Goal: Task Accomplishment & Management: Manage account settings

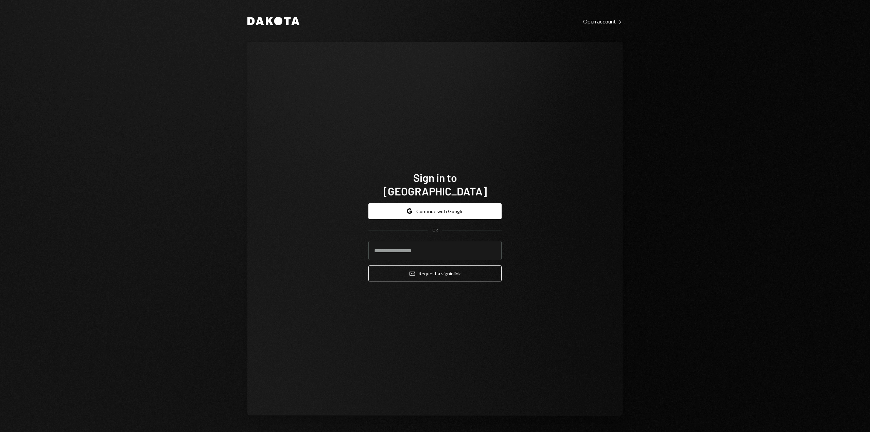
type input "**********"
click at [432, 266] on button "Email Request a sign in link" at bounding box center [435, 274] width 133 height 16
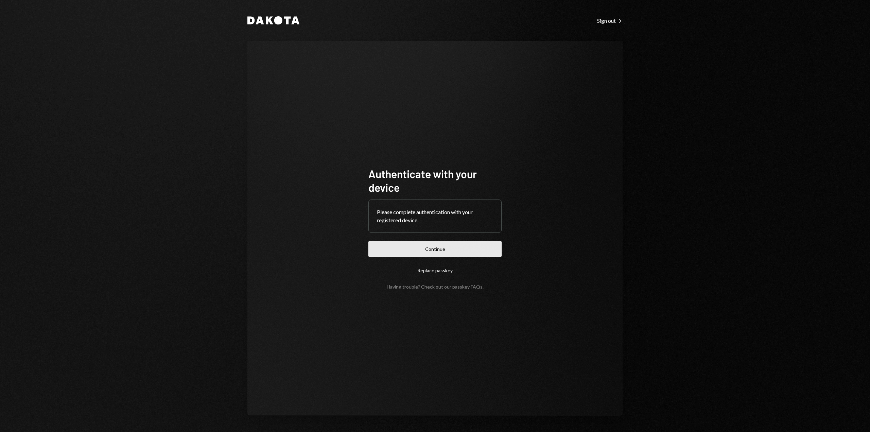
click at [440, 248] on button "Continue" at bounding box center [435, 249] width 133 height 16
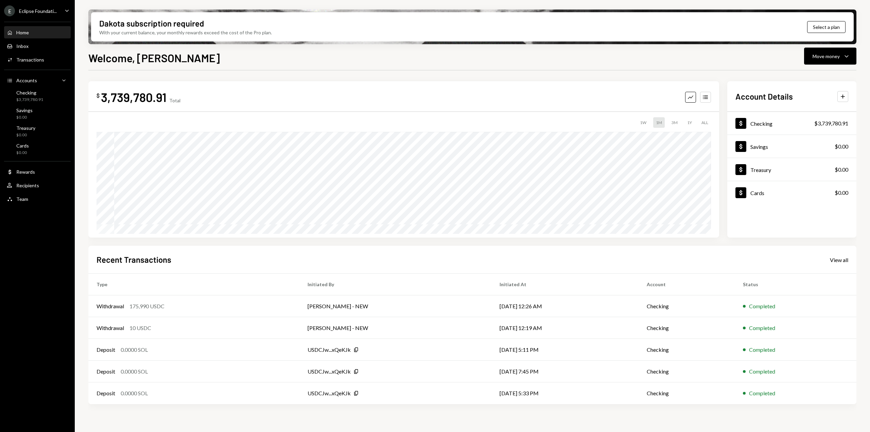
click at [676, 122] on div "3M" at bounding box center [675, 122] width 12 height 11
